Goal: Transaction & Acquisition: Book appointment/travel/reservation

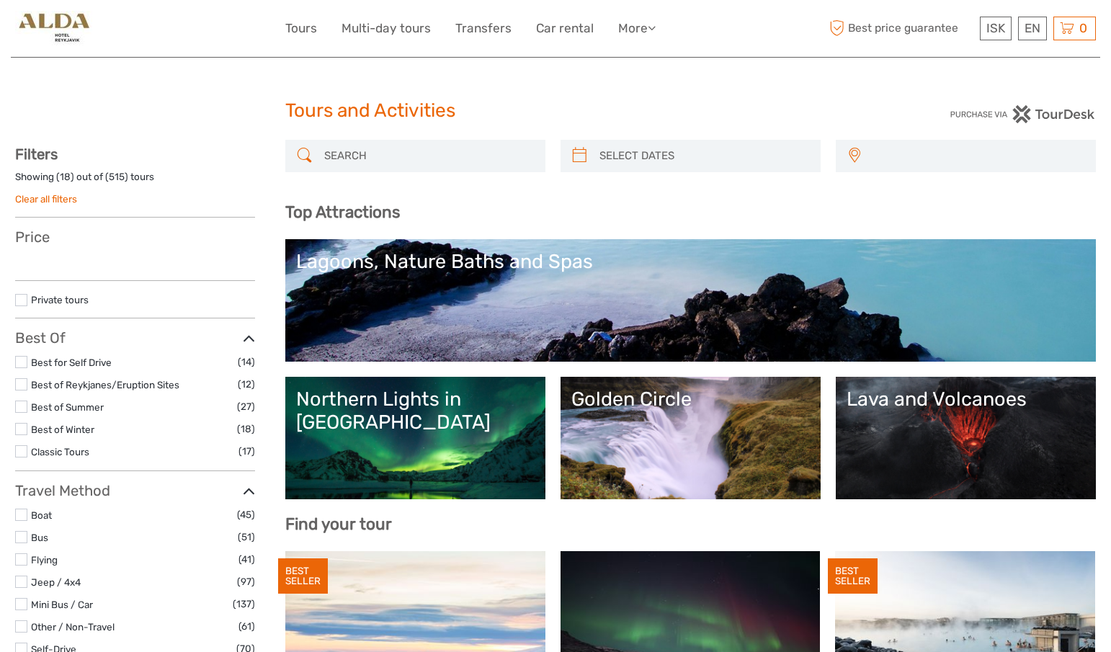
select select
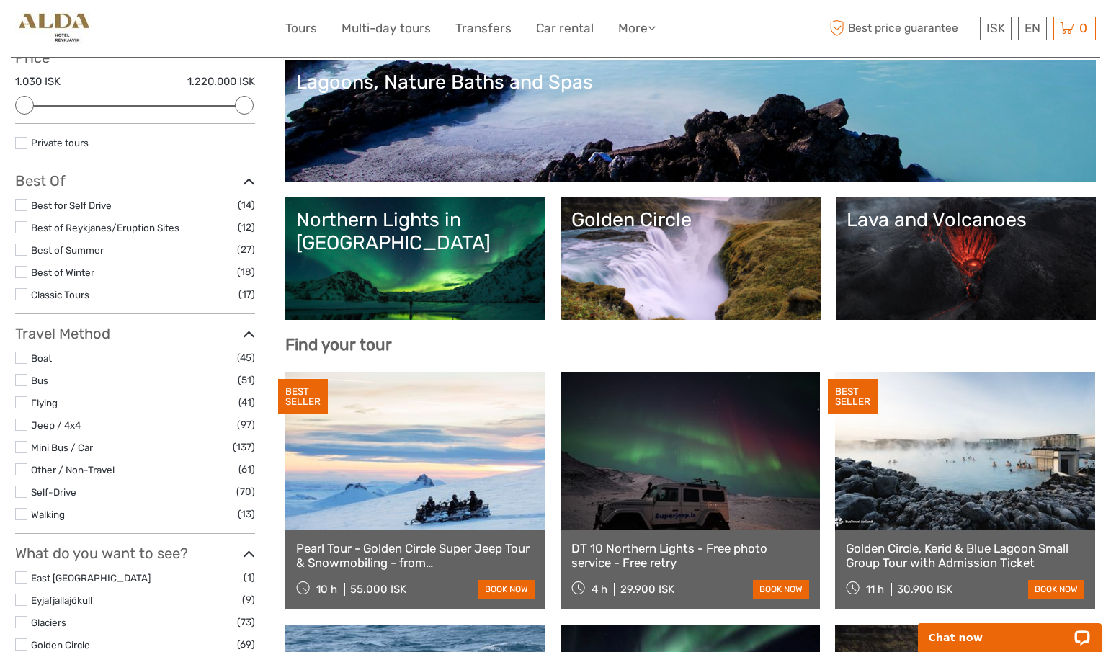
scroll to position [179, 0]
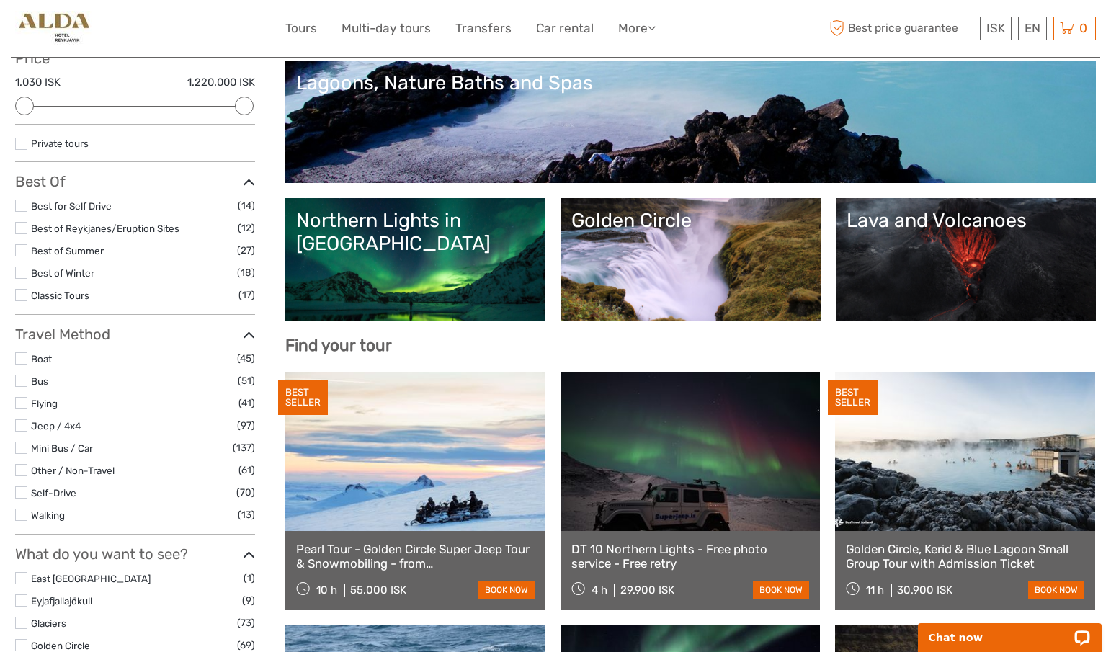
click at [655, 259] on link "Golden Circle" at bounding box center [690, 259] width 238 height 101
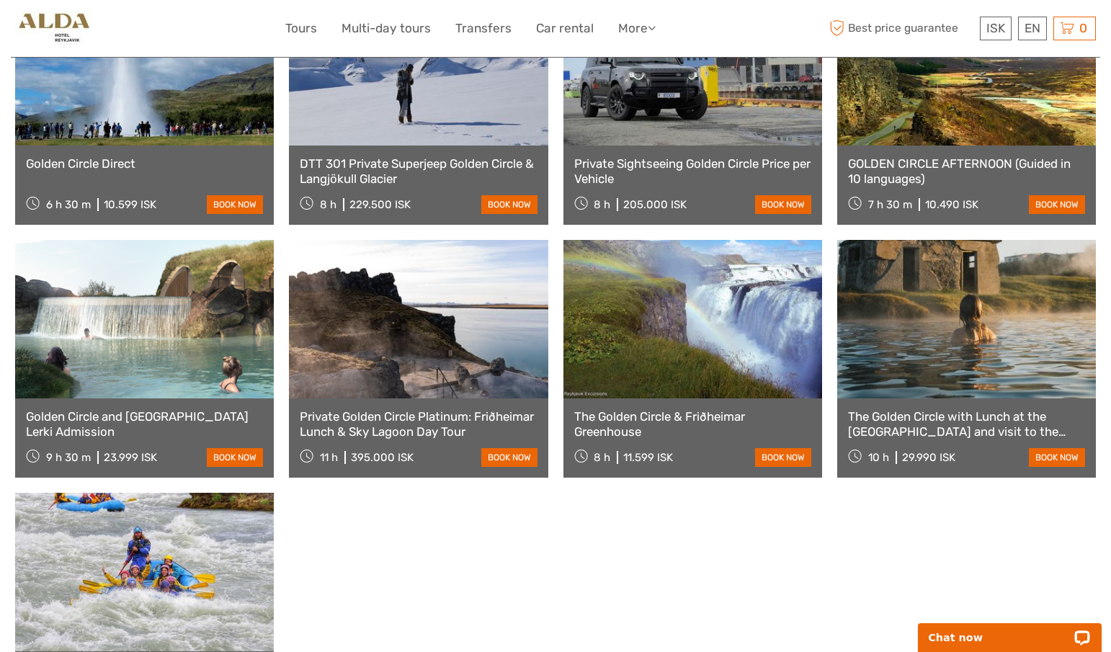
scroll to position [1096, 0]
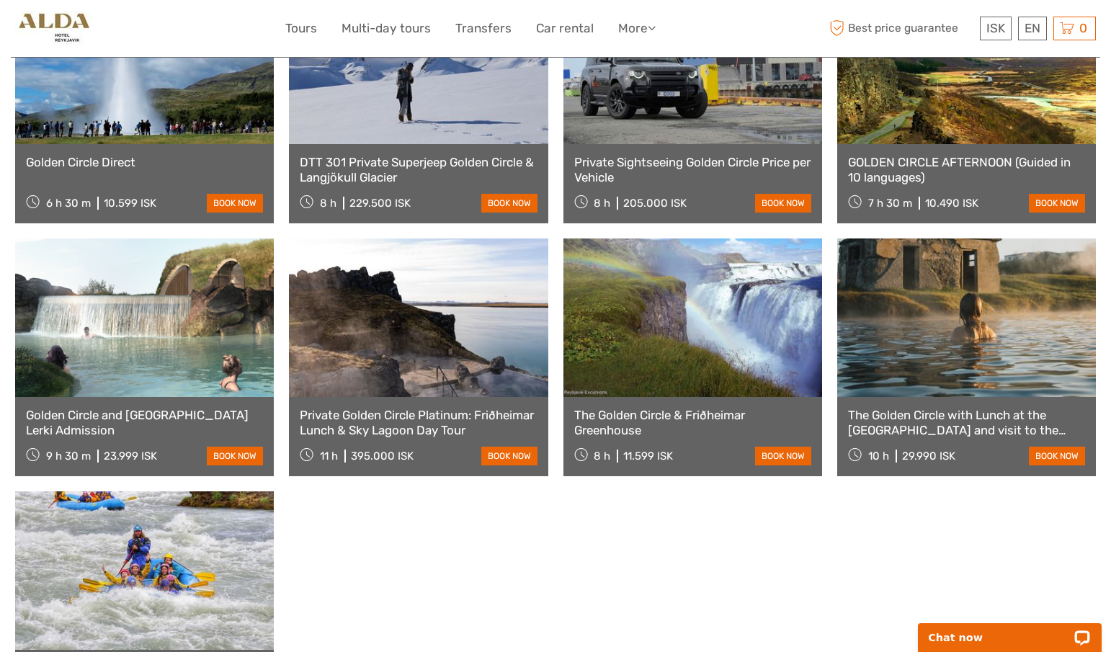
click at [134, 326] on link at bounding box center [144, 317] width 259 height 158
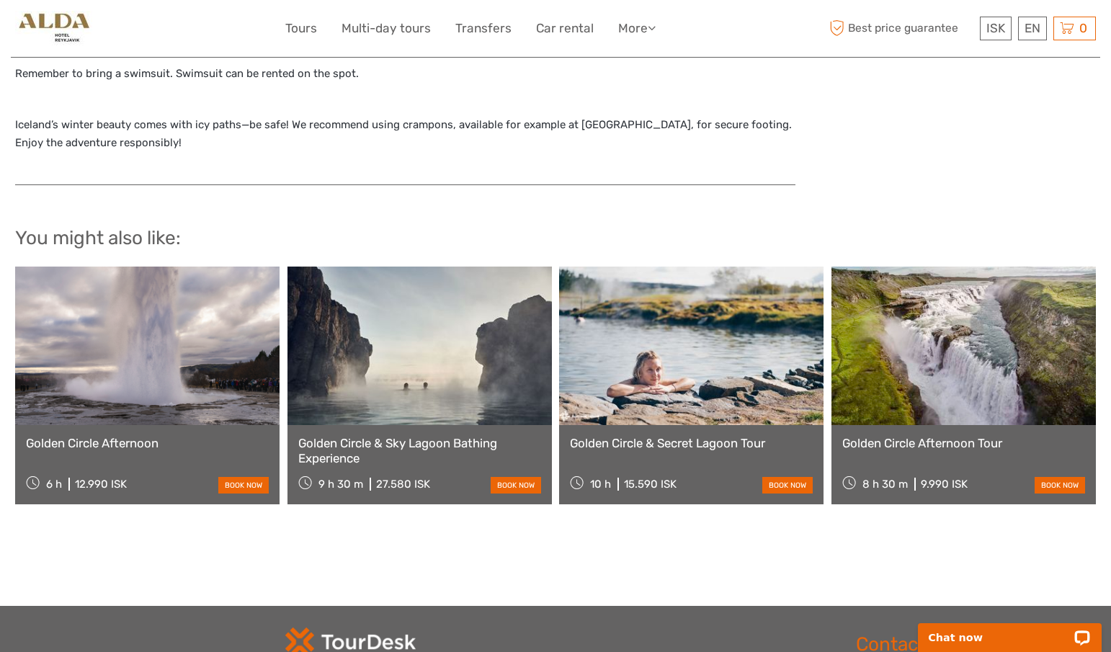
scroll to position [1449, 0]
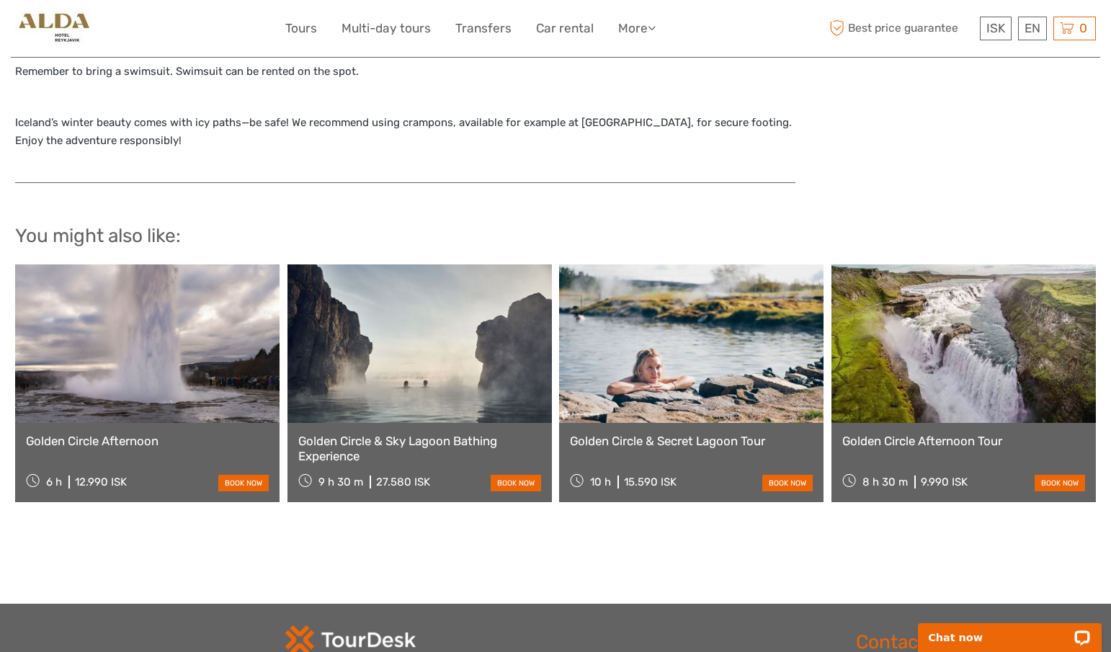
click at [415, 357] on link at bounding box center [419, 343] width 264 height 158
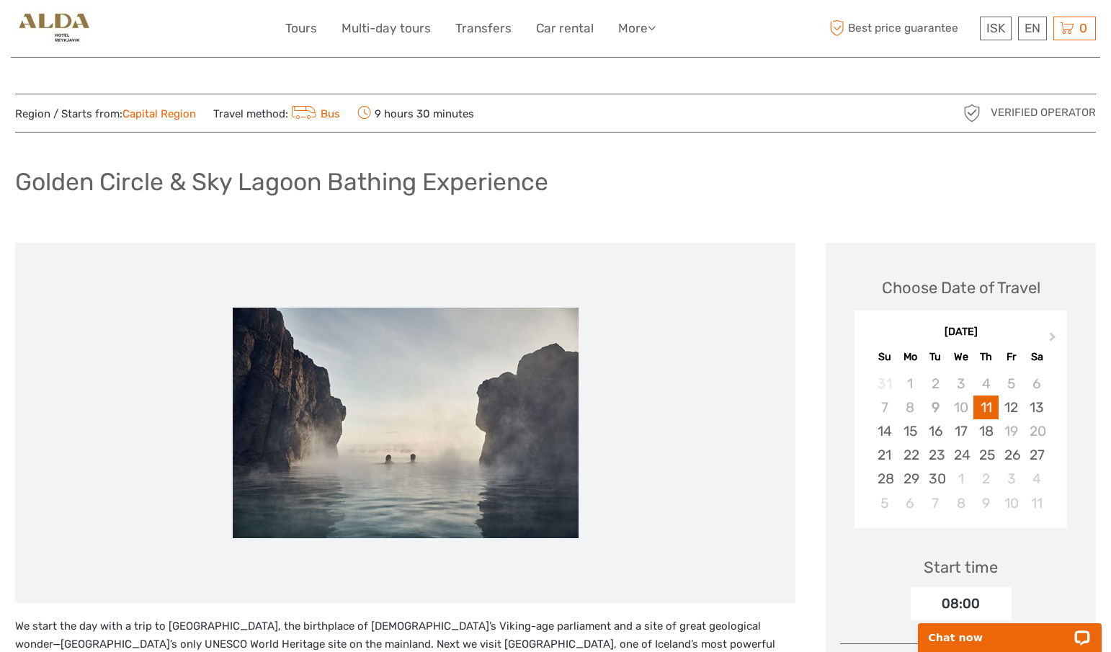
click at [717, 196] on div "Golden Circle & Sky Lagoon Bathing Experience" at bounding box center [555, 187] width 1080 height 53
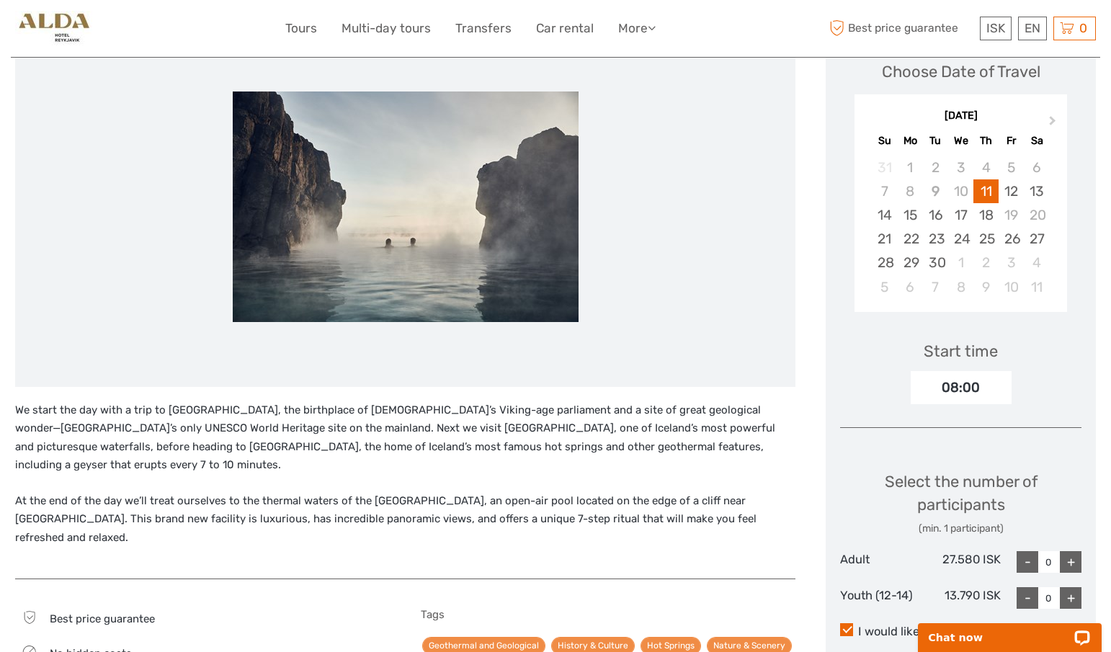
scroll to position [214, 0]
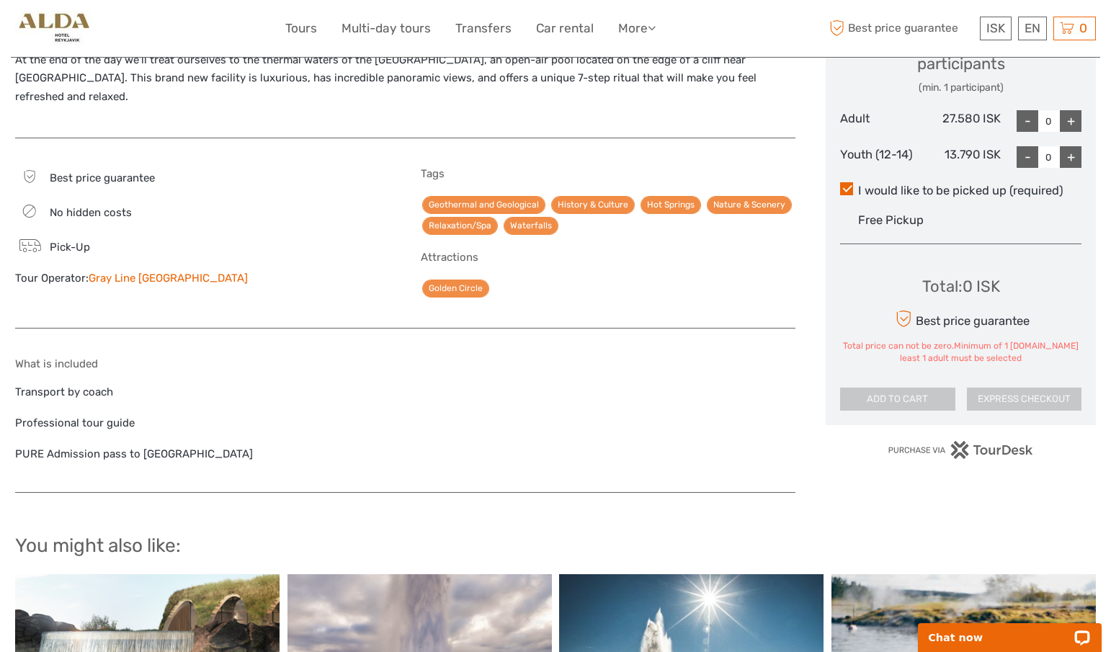
scroll to position [659, 0]
